Goal: Task Accomplishment & Management: Manage account settings

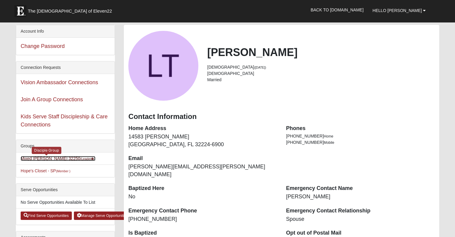
click at [42, 157] on link "Mixed [PERSON_NAME] 32250 (Leader )" at bounding box center [58, 158] width 75 height 5
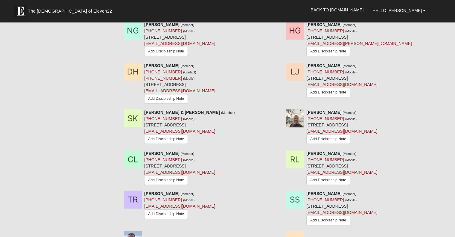
scroll to position [283, 0]
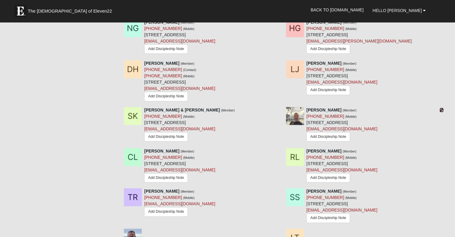
click at [442, 111] on icon at bounding box center [442, 110] width 4 height 4
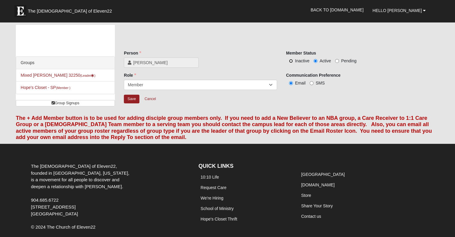
click at [290, 60] on input "Inactive" at bounding box center [291, 61] width 4 height 4
radio input "true"
click at [131, 98] on input "Save" at bounding box center [132, 99] width 16 height 9
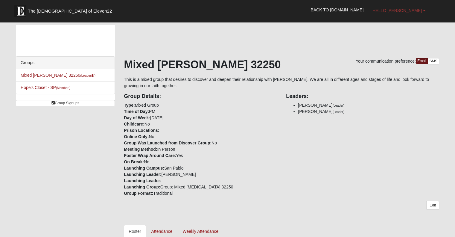
click at [426, 11] on link "Hello [PERSON_NAME]" at bounding box center [399, 10] width 62 height 15
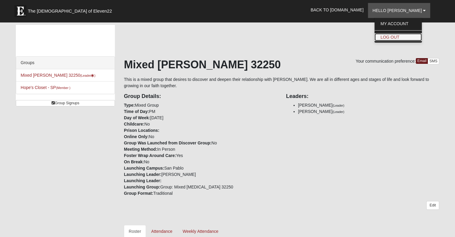
click at [392, 34] on link "Log Out" at bounding box center [398, 37] width 47 height 8
